Goal: Task Accomplishment & Management: Use online tool/utility

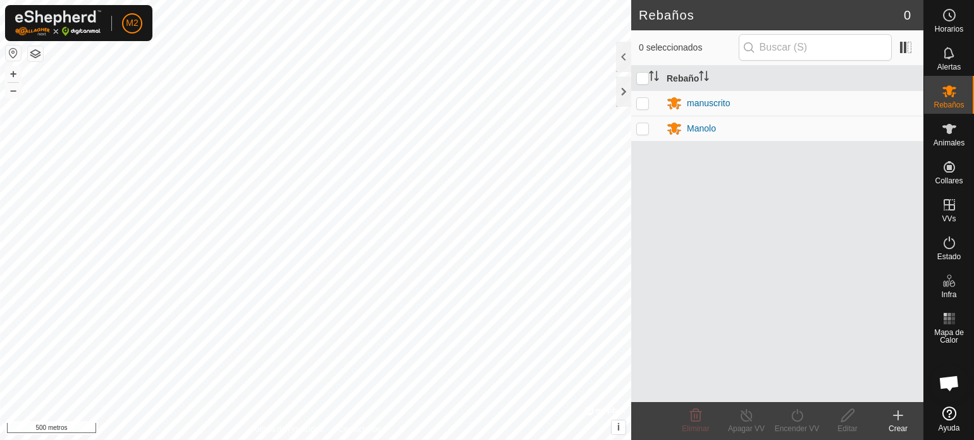
click at [643, 101] on p-checkbox at bounding box center [643, 103] width 13 height 10
checkbox input "true"
click at [742, 414] on icon at bounding box center [746, 415] width 11 height 13
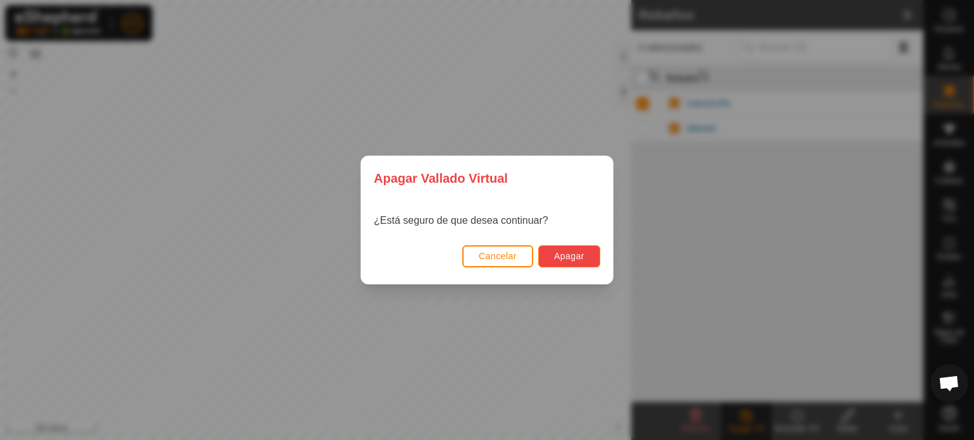
click at [580, 260] on font "Apagar" at bounding box center [569, 256] width 30 height 10
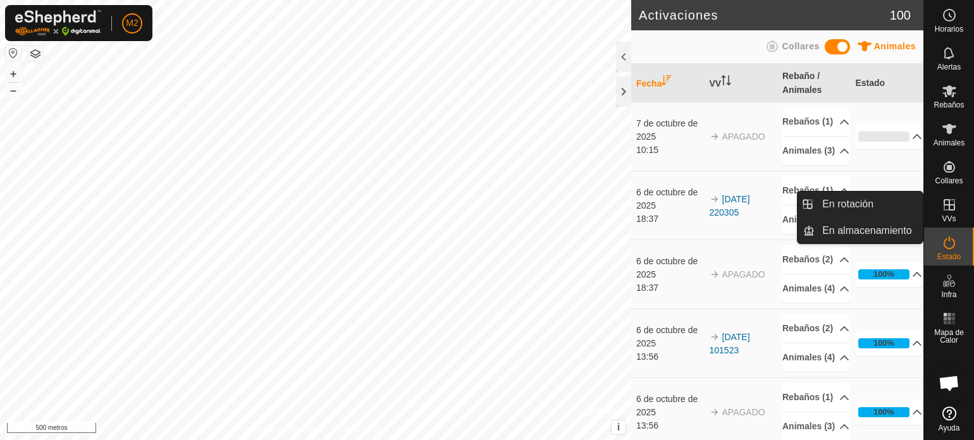
click at [952, 206] on icon at bounding box center [949, 204] width 15 height 15
click at [850, 201] on link "En Rotación" at bounding box center [869, 204] width 108 height 25
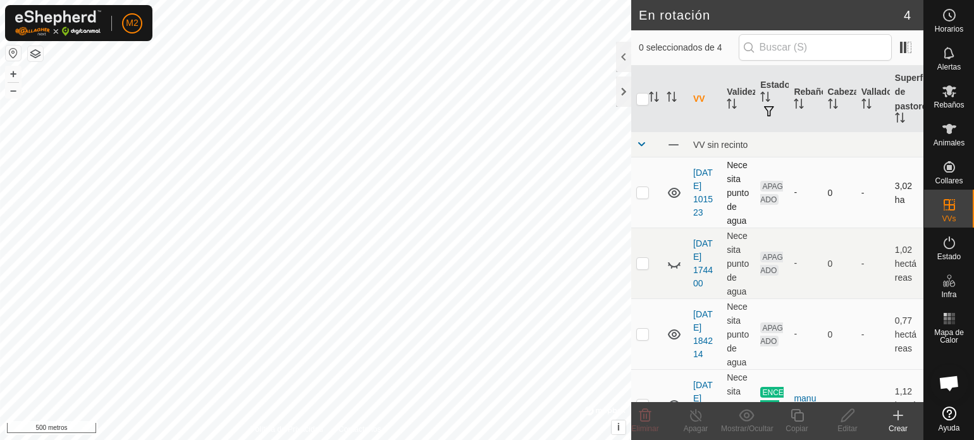
click at [645, 190] on p-checkbox at bounding box center [643, 192] width 13 height 10
checkbox input "true"
click at [8, 71] on button "+" at bounding box center [13, 73] width 15 height 15
click at [11, 71] on font "+" at bounding box center [13, 73] width 7 height 13
click at [853, 420] on icon at bounding box center [848, 415] width 16 height 15
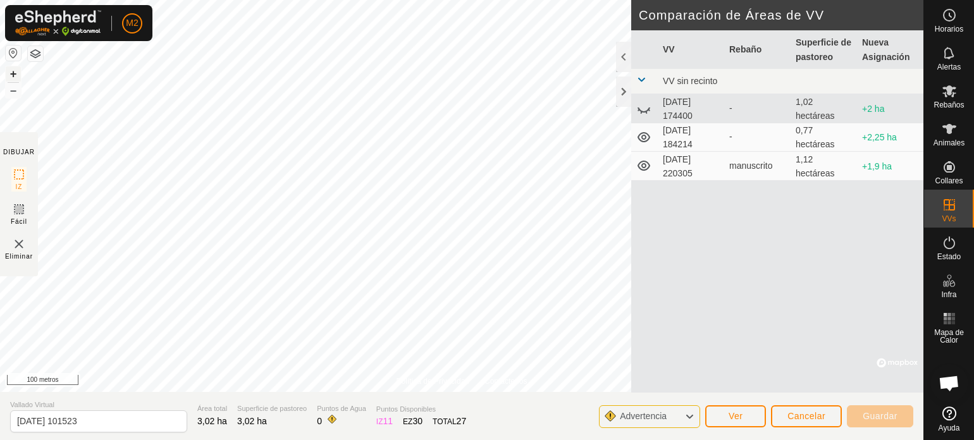
click at [10, 69] on font "+" at bounding box center [13, 73] width 7 height 13
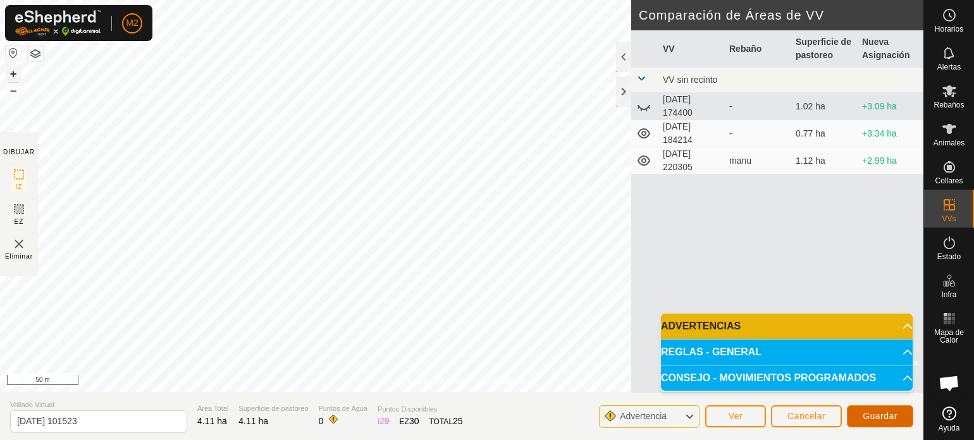
click at [874, 410] on button "Guardar" at bounding box center [880, 417] width 66 height 22
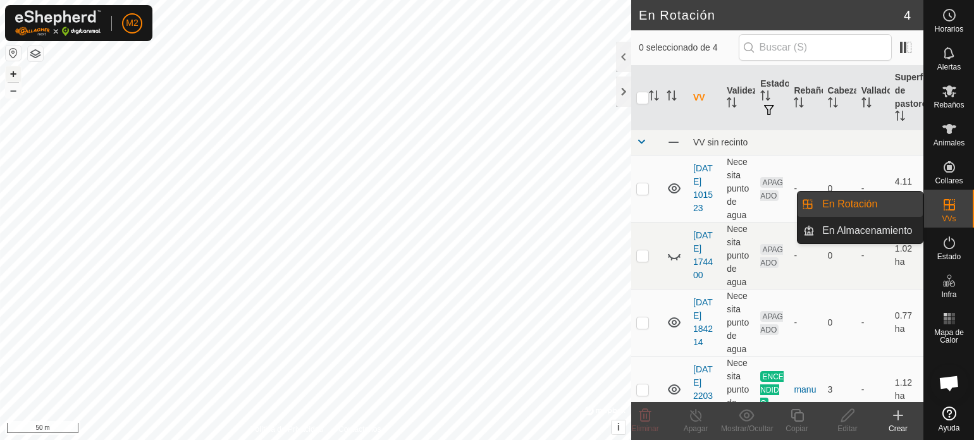
click at [892, 204] on link "En Rotación" at bounding box center [869, 204] width 108 height 25
click at [946, 199] on icon at bounding box center [949, 204] width 15 height 15
click at [878, 197] on link "En Rotación" at bounding box center [869, 204] width 108 height 25
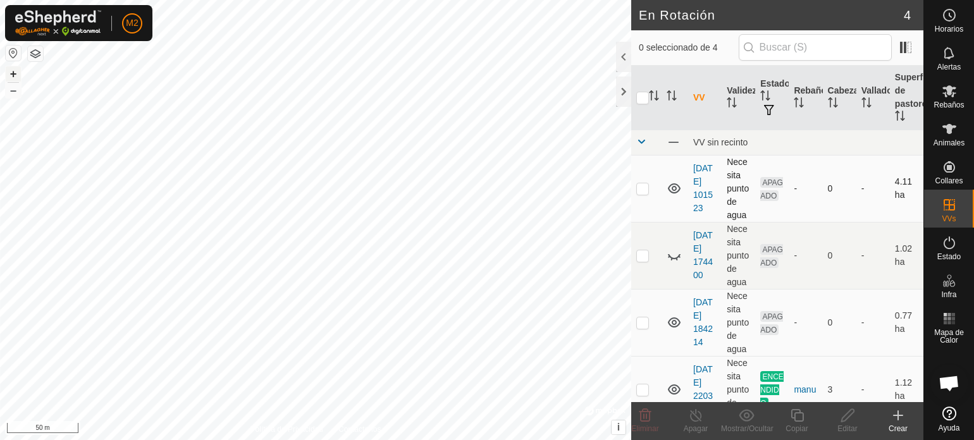
click at [640, 187] on p-checkbox at bounding box center [643, 188] width 13 height 10
checkbox input "true"
click at [843, 414] on icon at bounding box center [848, 415] width 16 height 15
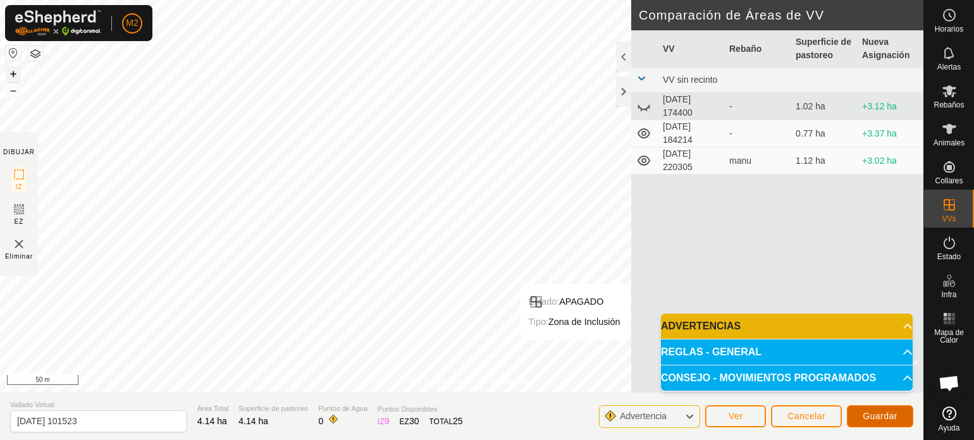
click at [875, 416] on span "Guardar" at bounding box center [880, 416] width 35 height 10
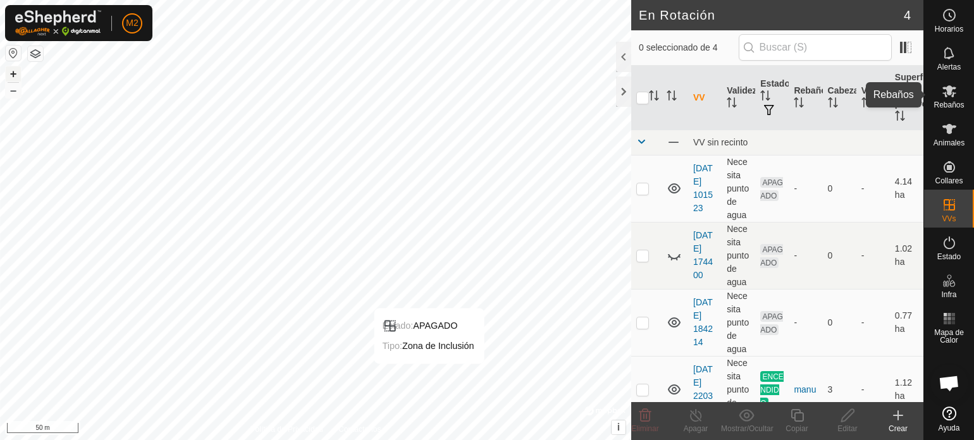
click at [954, 107] on span "Rebaños" at bounding box center [949, 105] width 30 height 8
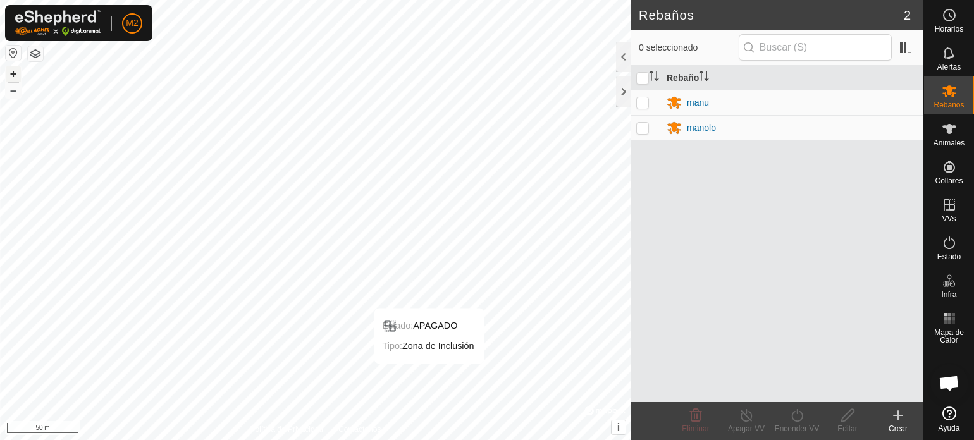
click at [645, 105] on p-checkbox at bounding box center [643, 102] width 13 height 10
checkbox input "true"
click at [639, 130] on p-checkbox at bounding box center [643, 128] width 13 height 10
checkbox input "true"
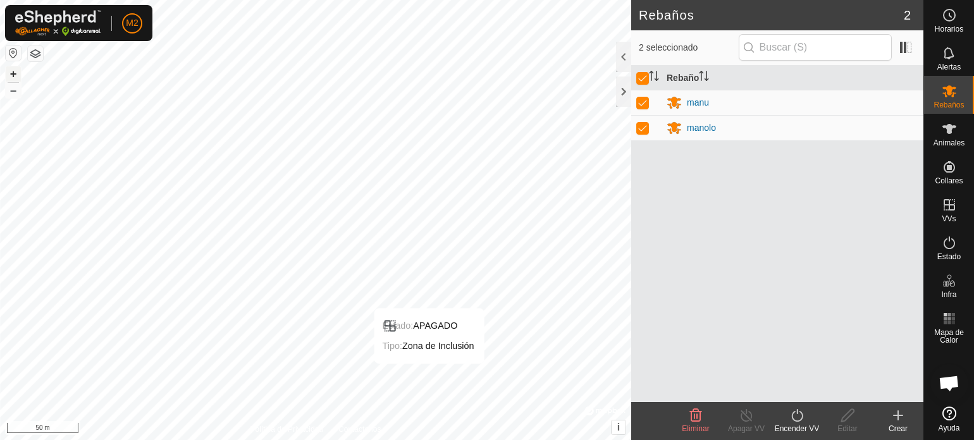
click at [864, 240] on div "M2 Horarios Alertas Rebaños Animales Collares VVs Estado Infra Mapa de Calor Ay…" at bounding box center [487, 220] width 974 height 440
click at [793, 419] on icon at bounding box center [797, 415] width 11 height 13
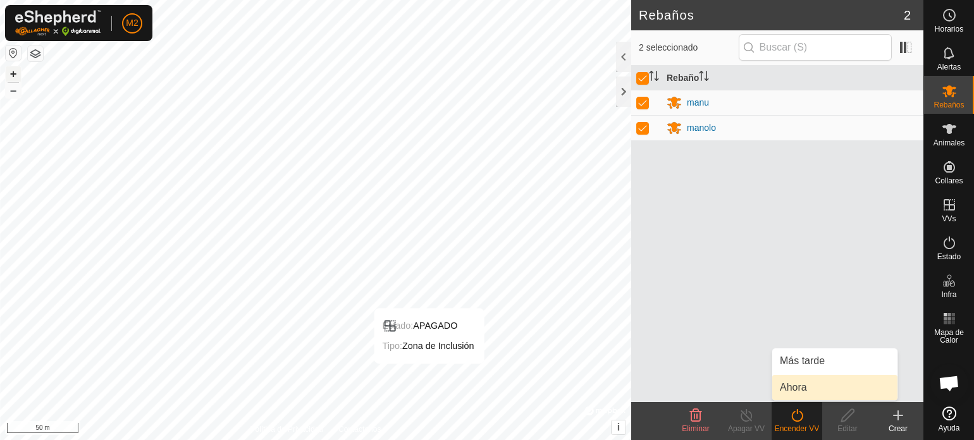
click at [797, 385] on link "Ahora" at bounding box center [835, 387] width 125 height 25
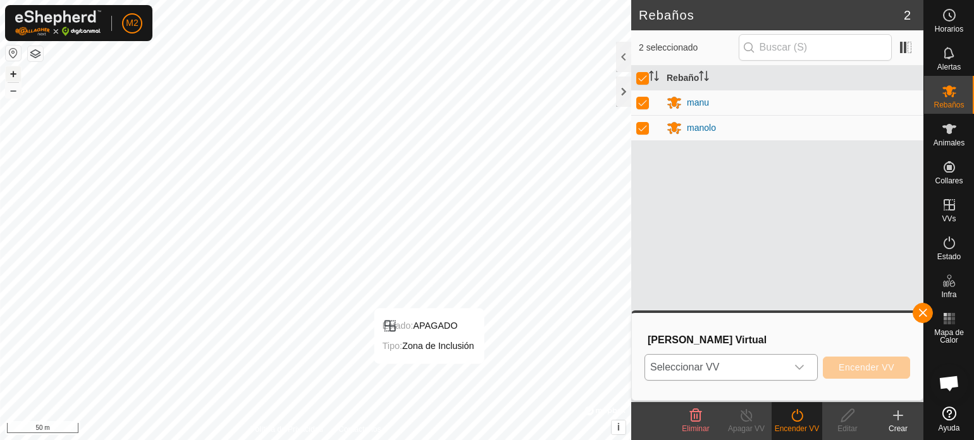
click at [802, 366] on icon "dropdown trigger" at bounding box center [800, 368] width 10 height 10
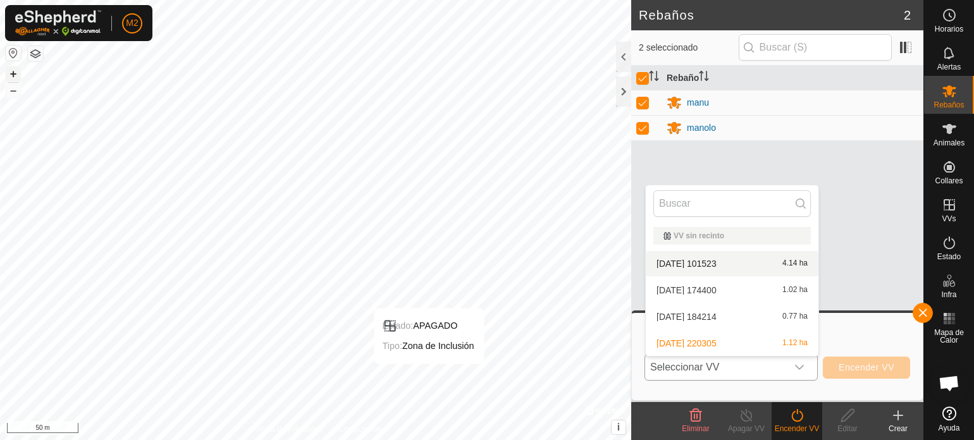
click at [720, 258] on li "[DATE] 101523 4.14 ha" at bounding box center [732, 263] width 173 height 25
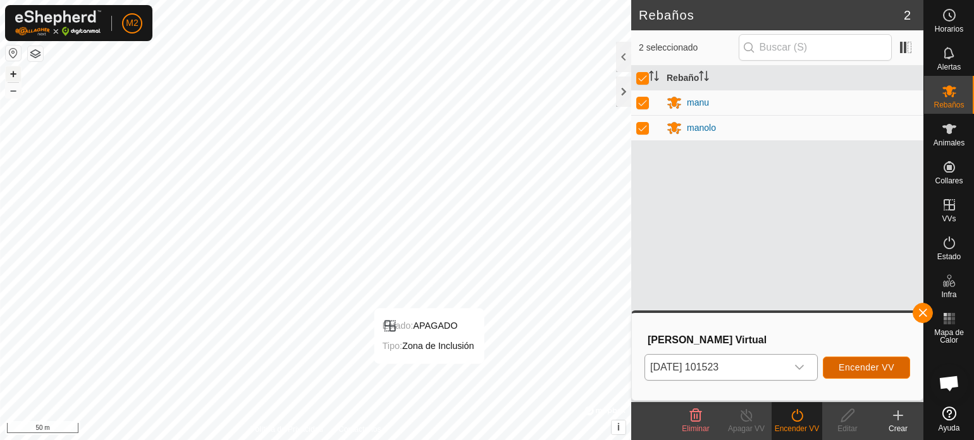
click at [851, 370] on span "Encender VV" at bounding box center [867, 368] width 56 height 10
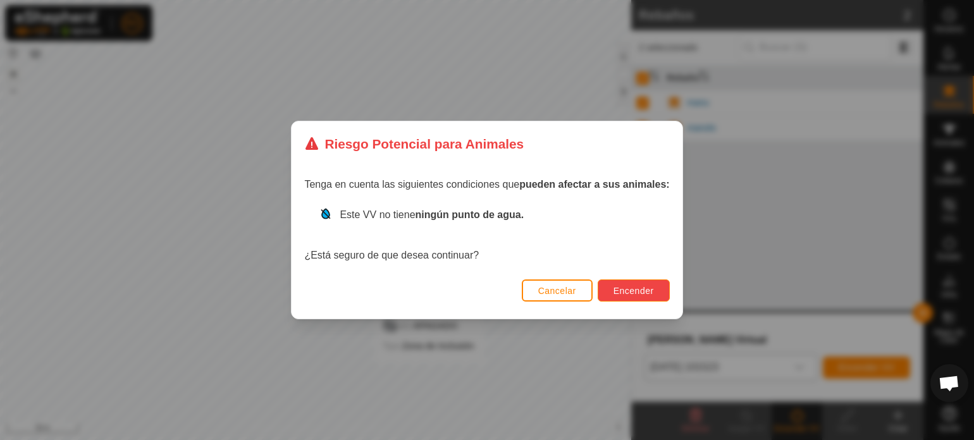
click at [648, 286] on span "Encender" at bounding box center [634, 291] width 40 height 10
